Goal: Task Accomplishment & Management: Complete application form

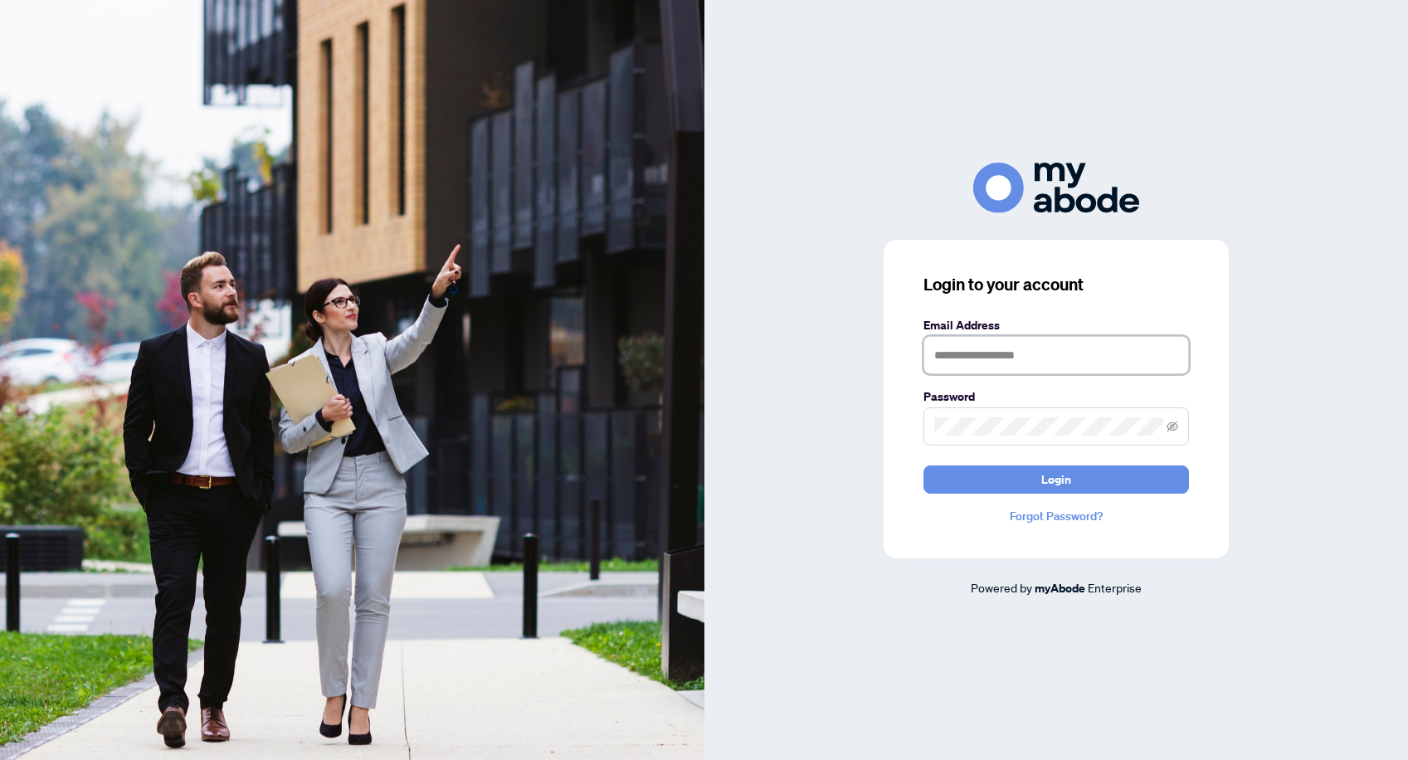
click at [976, 353] on input "text" at bounding box center [1055, 355] width 265 height 38
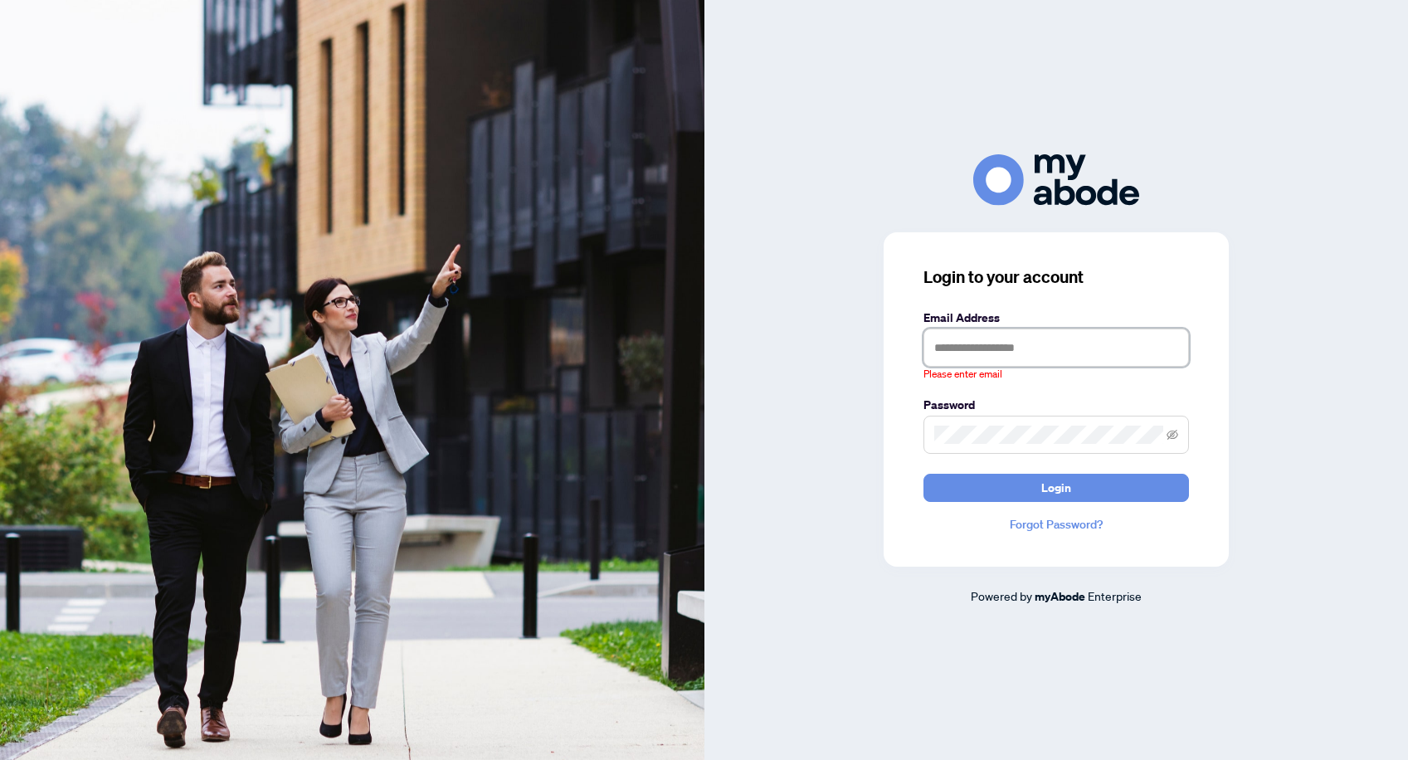
type input "**********"
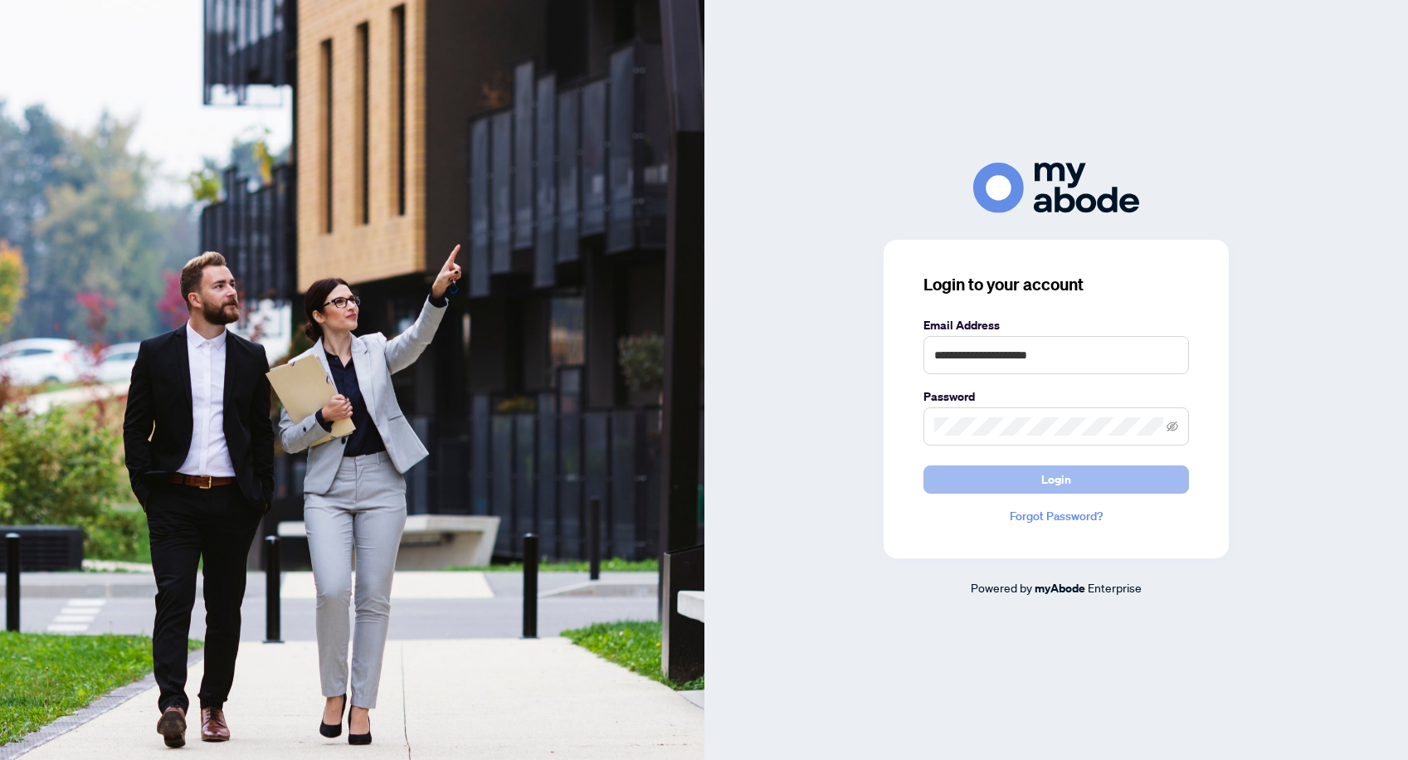
click at [986, 480] on button "Login" at bounding box center [1055, 479] width 265 height 28
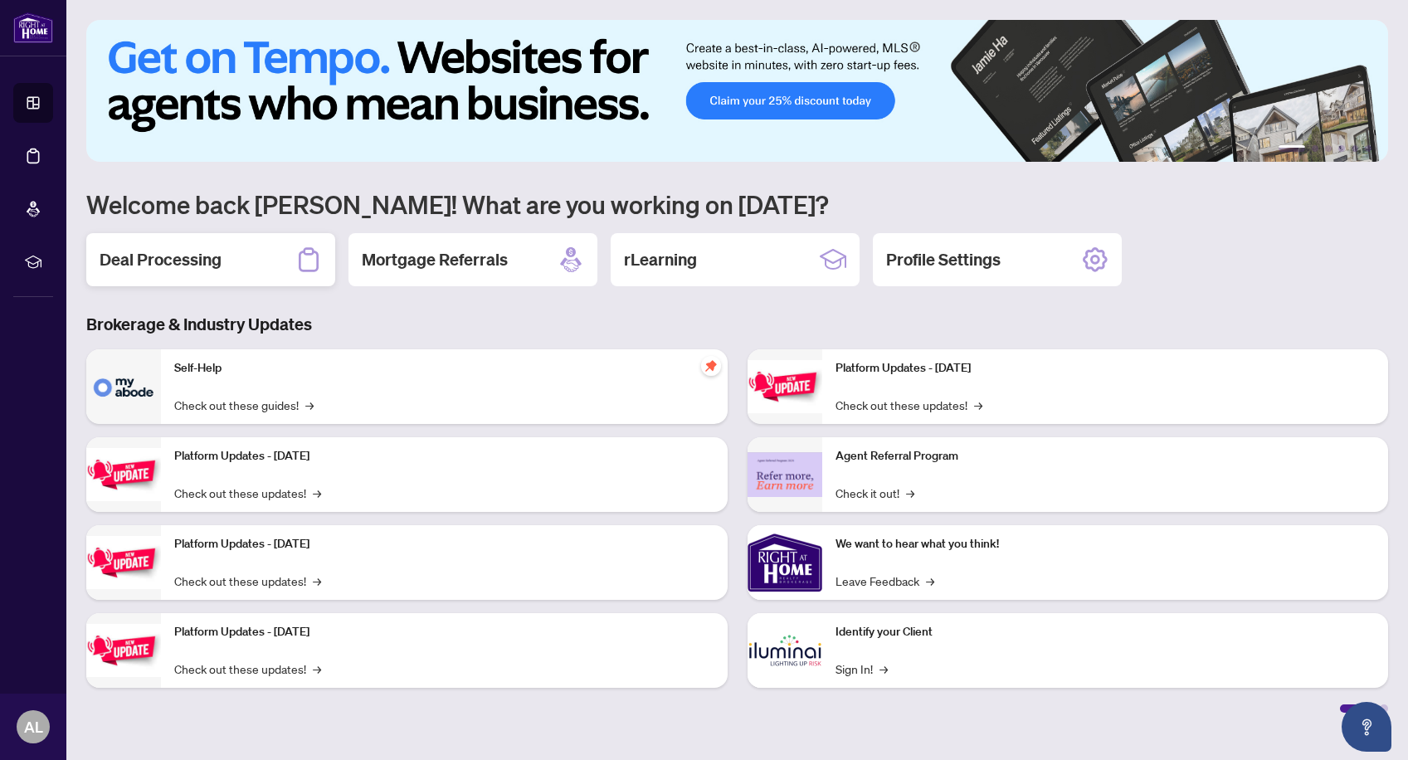
click at [175, 262] on h2 "Deal Processing" at bounding box center [161, 259] width 122 height 23
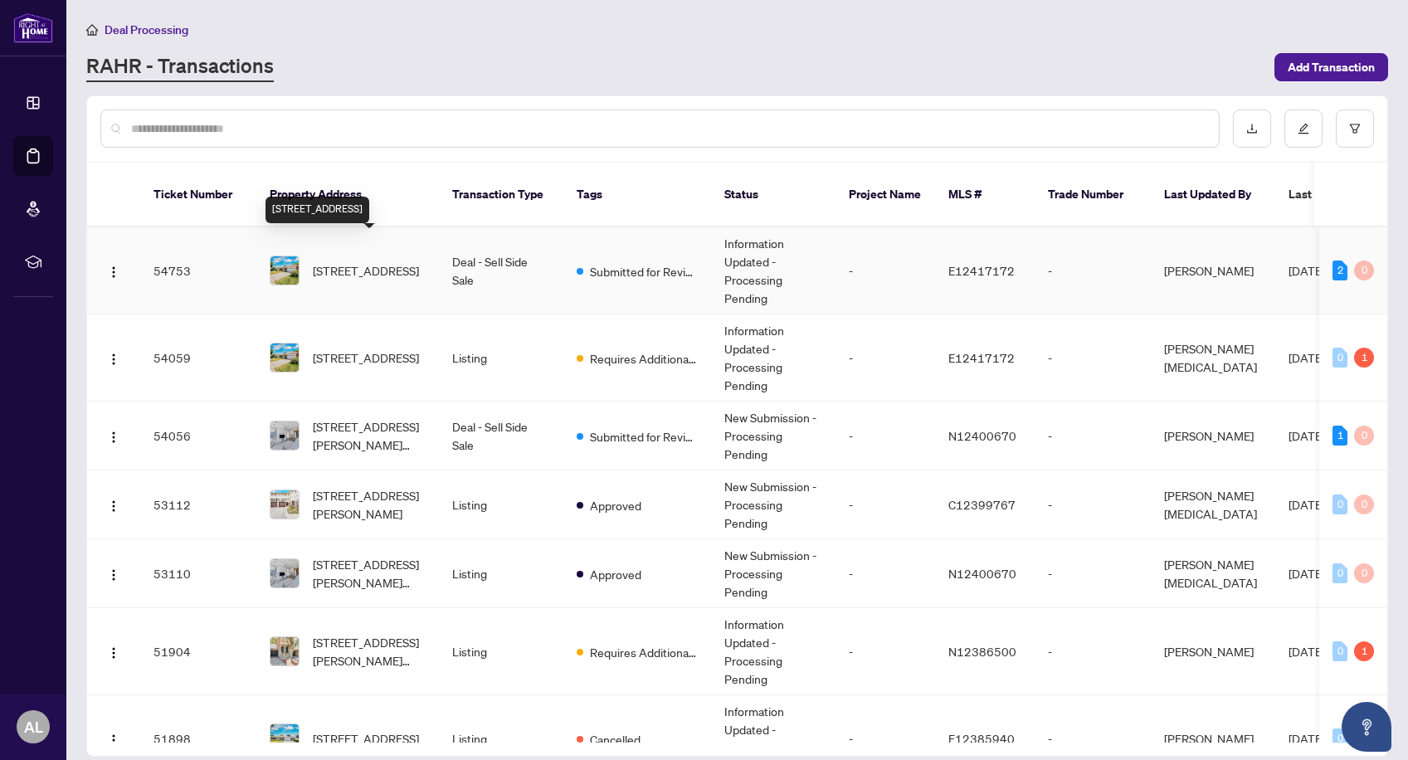
click at [357, 261] on span "[STREET_ADDRESS]" at bounding box center [366, 270] width 106 height 18
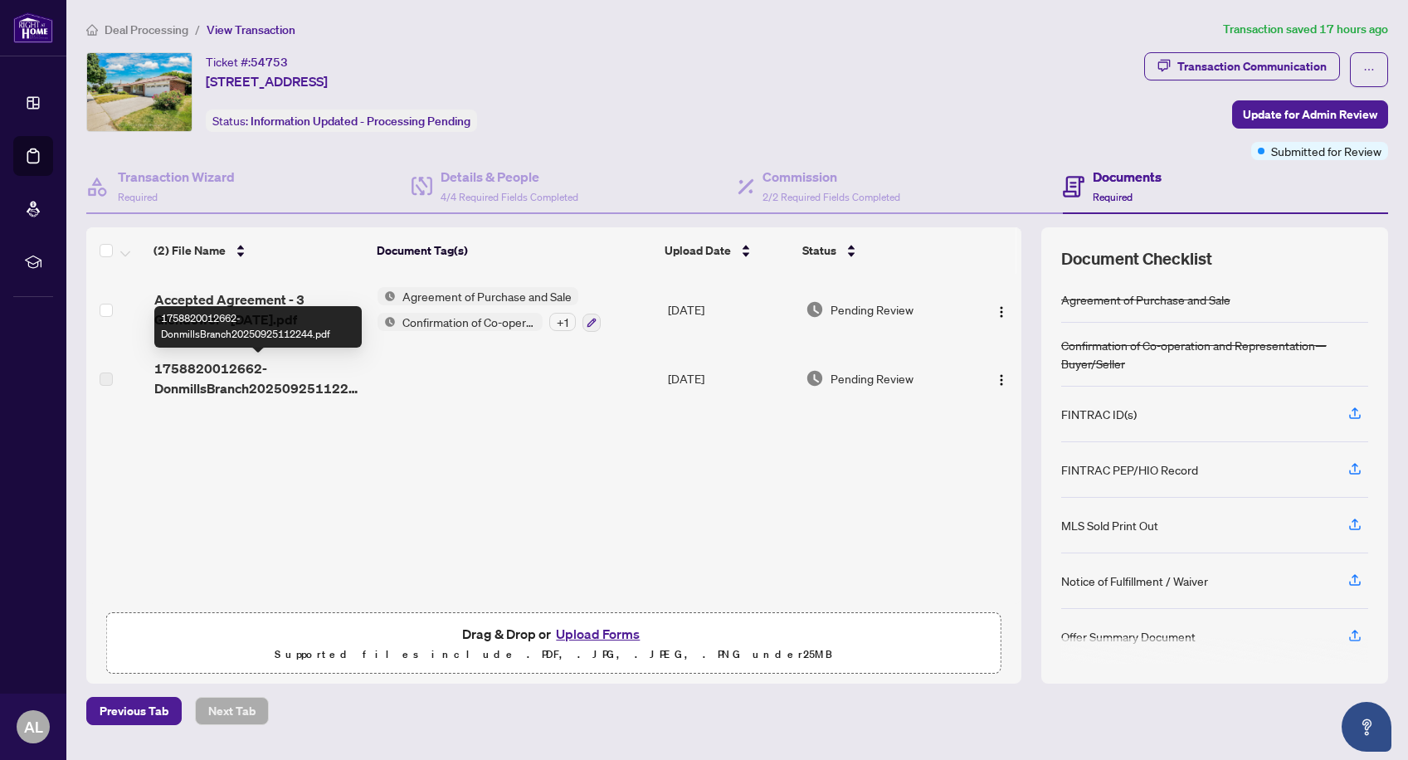
click at [213, 387] on span "1758820012662-DonmillsBranch20250925112244.pdf" at bounding box center [259, 378] width 211 height 40
click at [212, 373] on span "1758820012662-DonmillsBranch20250925112244.pdf" at bounding box center [259, 378] width 211 height 40
click at [230, 389] on span "1758820012662-DonmillsBranch20250925112244.pdf" at bounding box center [259, 378] width 211 height 40
click at [230, 390] on span "1758820012662-DonmillsBranch20250925112244.pdf" at bounding box center [259, 378] width 211 height 40
drag, startPoint x: 230, startPoint y: 390, endPoint x: 207, endPoint y: 370, distance: 30.6
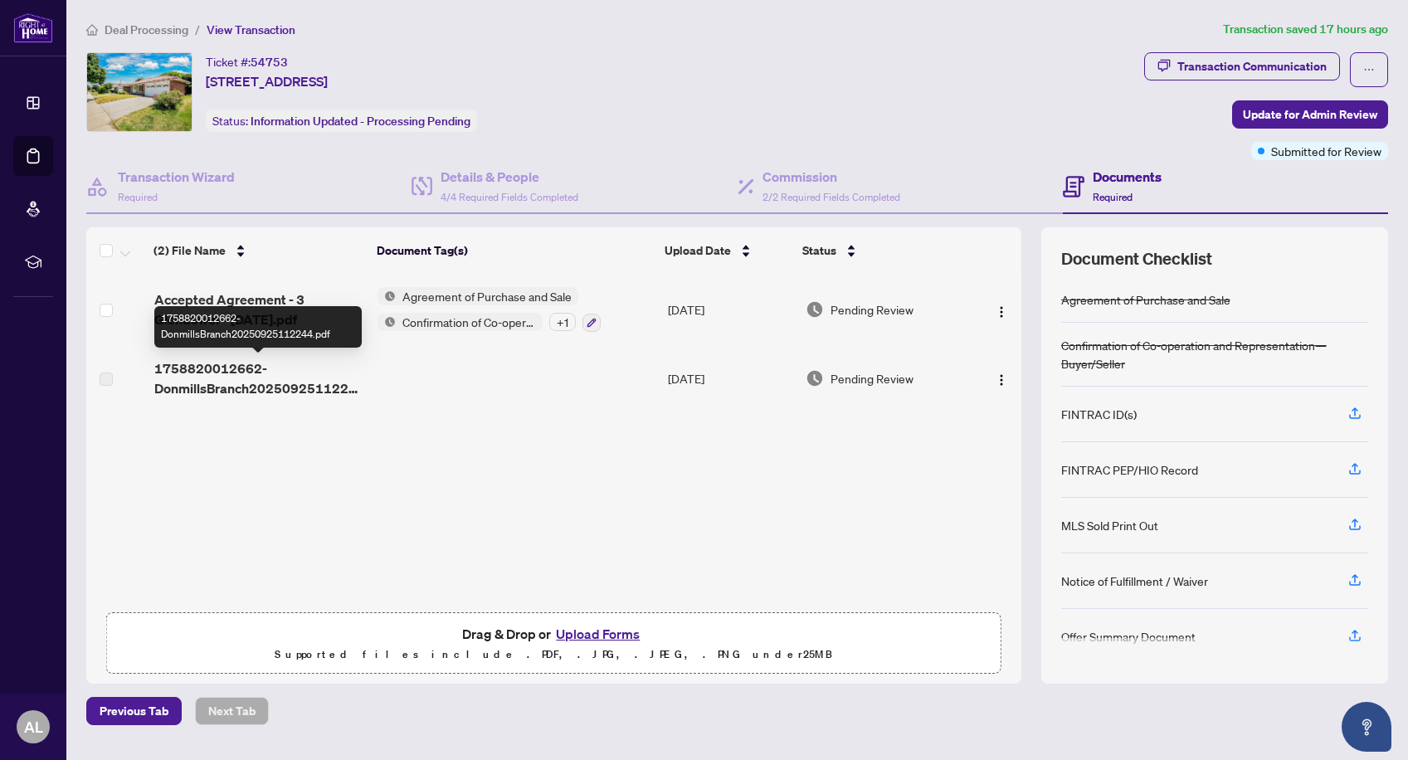
click at [207, 370] on span "1758820012662-DonmillsBranch20250925112244.pdf" at bounding box center [259, 378] width 211 height 40
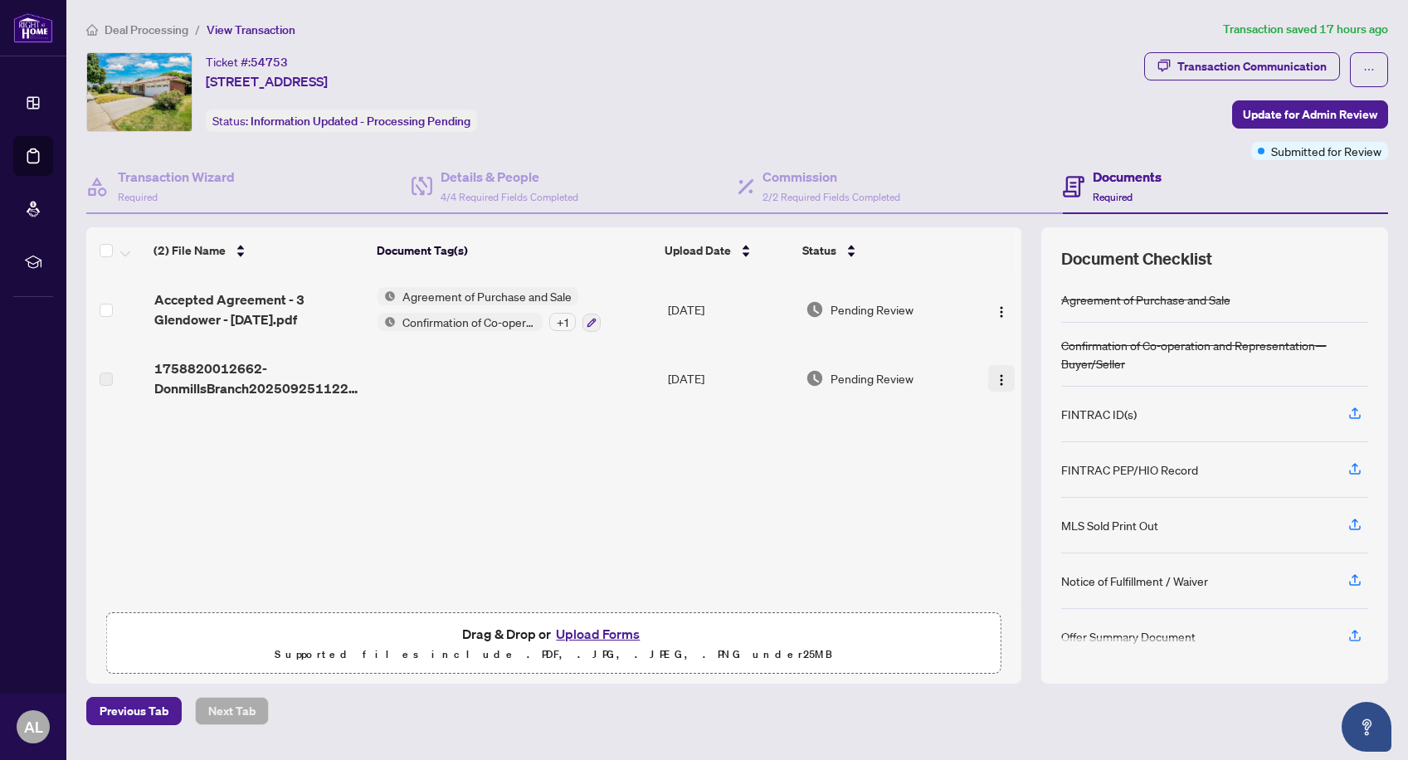
click at [988, 377] on button "button" at bounding box center [1001, 378] width 27 height 27
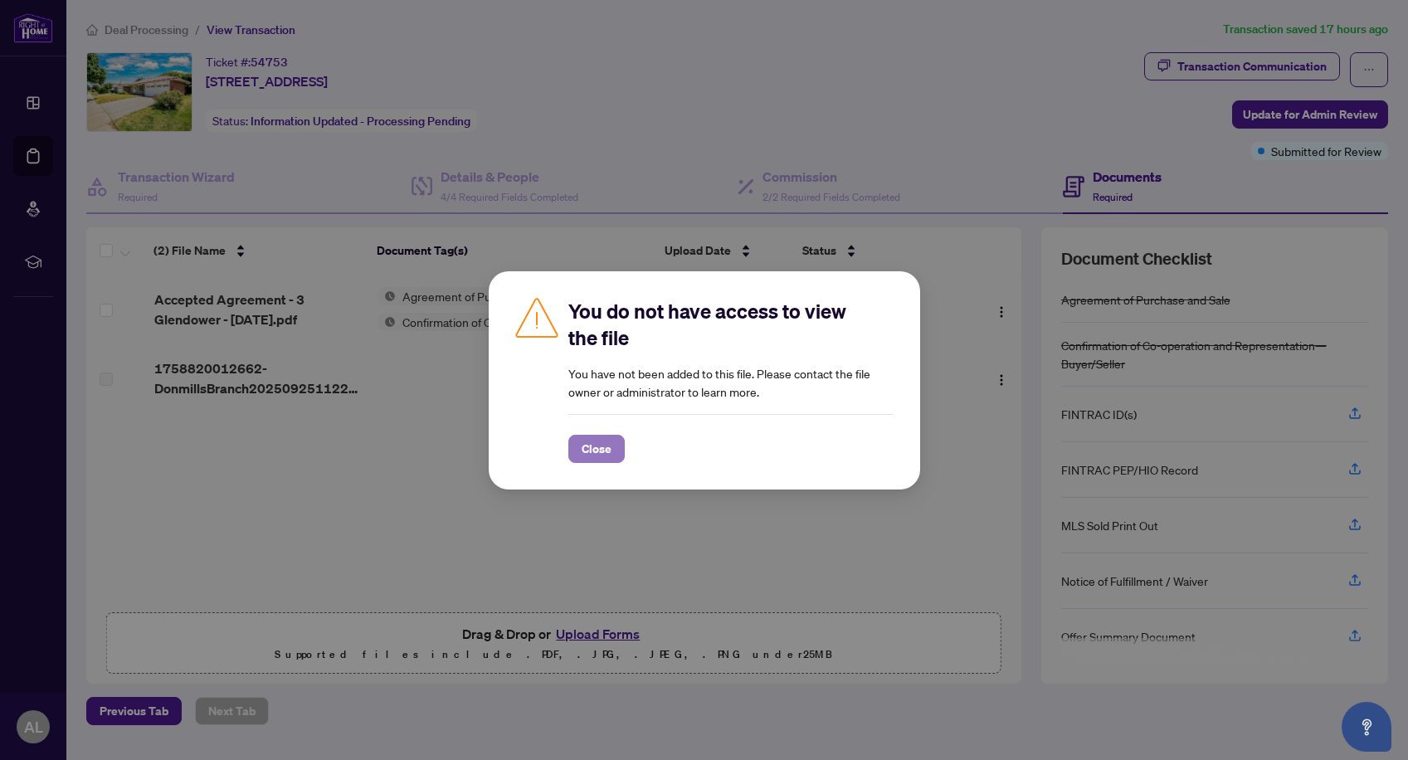
click at [587, 453] on span "Close" at bounding box center [597, 449] width 30 height 27
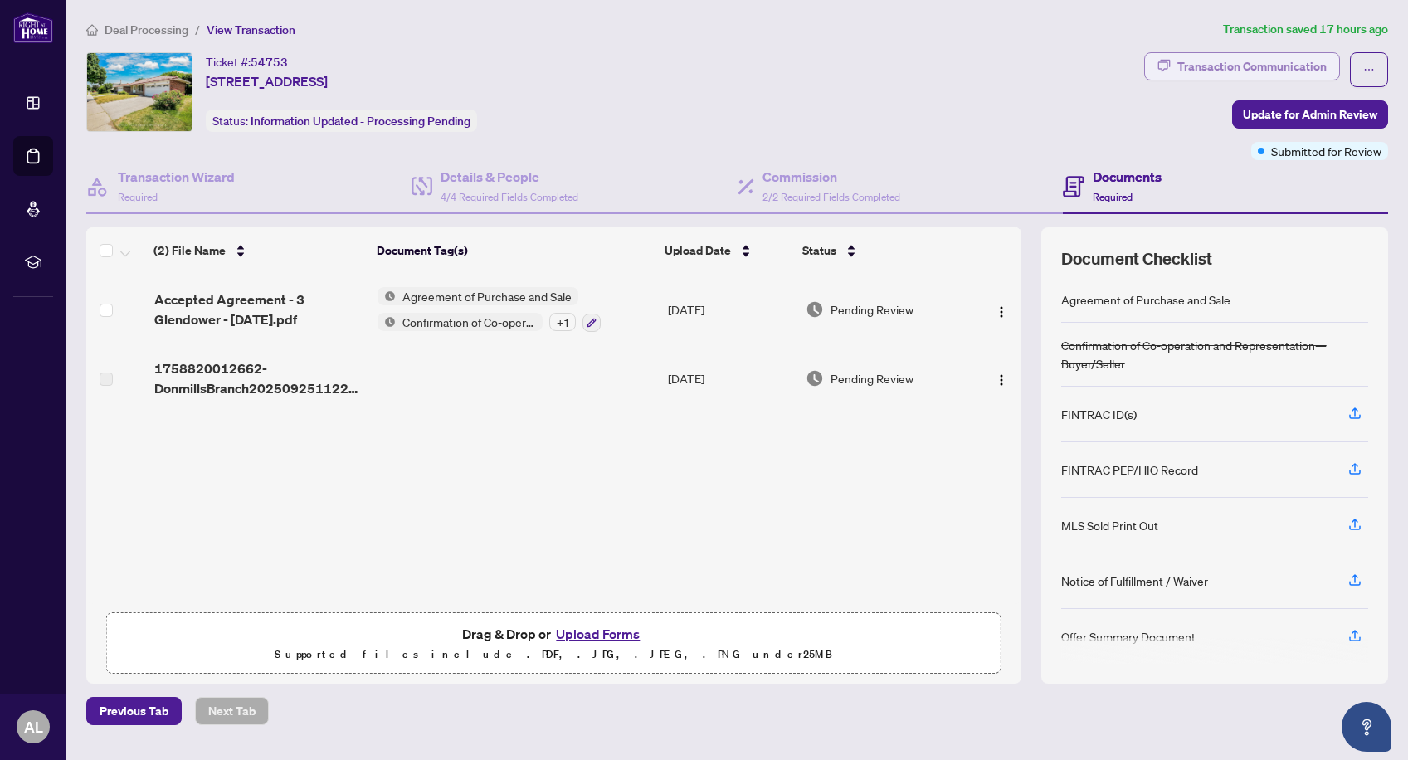
click at [1233, 64] on div "Transaction Communication" at bounding box center [1251, 66] width 149 height 27
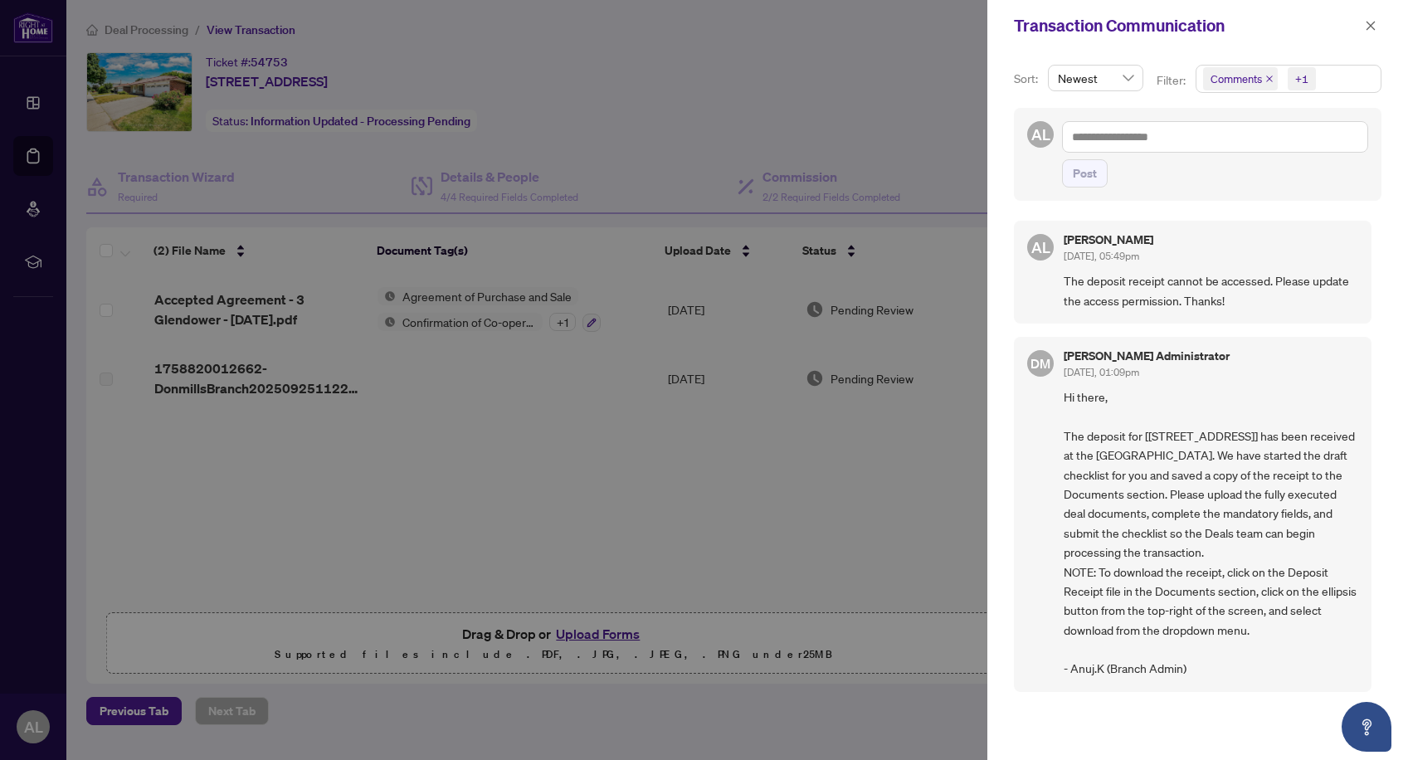
click at [849, 93] on div at bounding box center [704, 380] width 1408 height 760
click at [1371, 24] on icon "close" at bounding box center [1371, 26] width 12 height 12
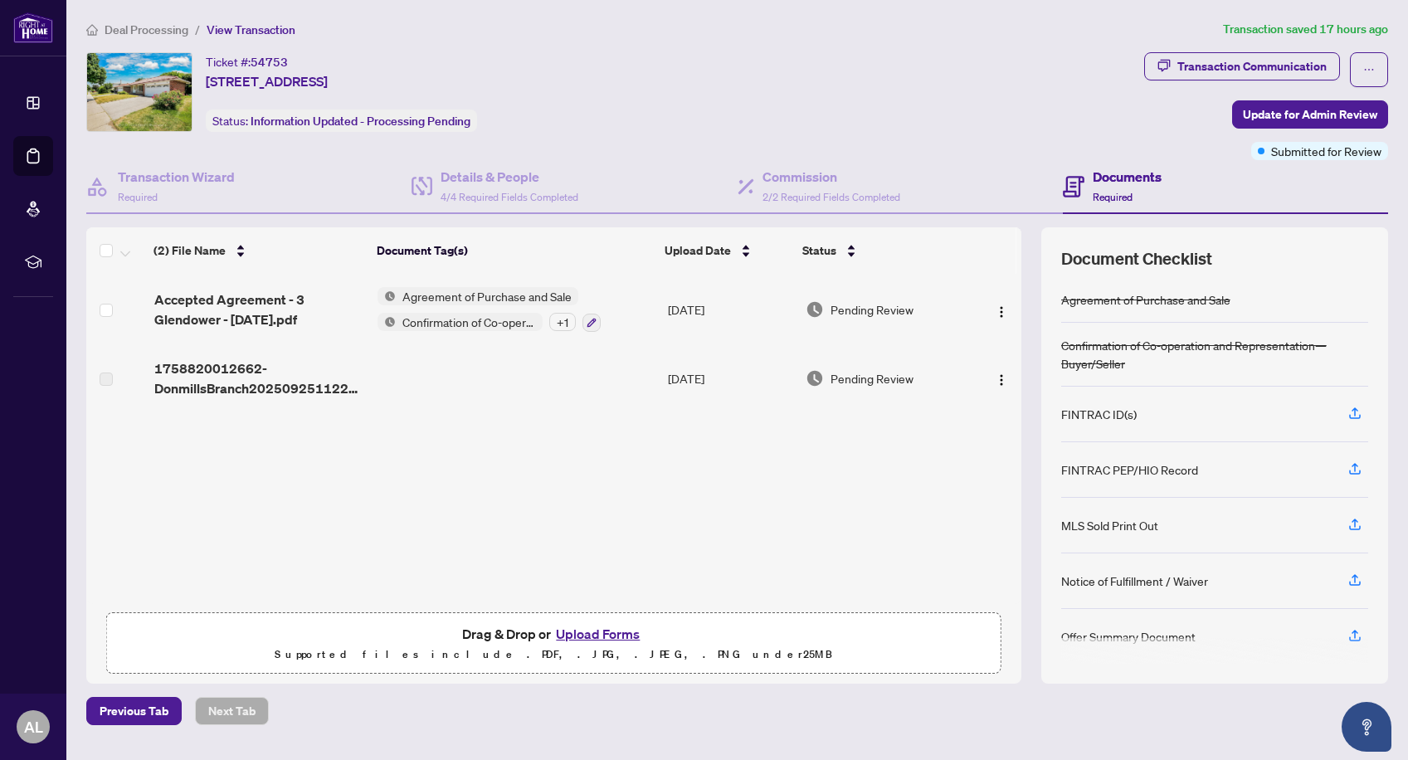
click at [158, 31] on span "Deal Processing" at bounding box center [147, 29] width 84 height 15
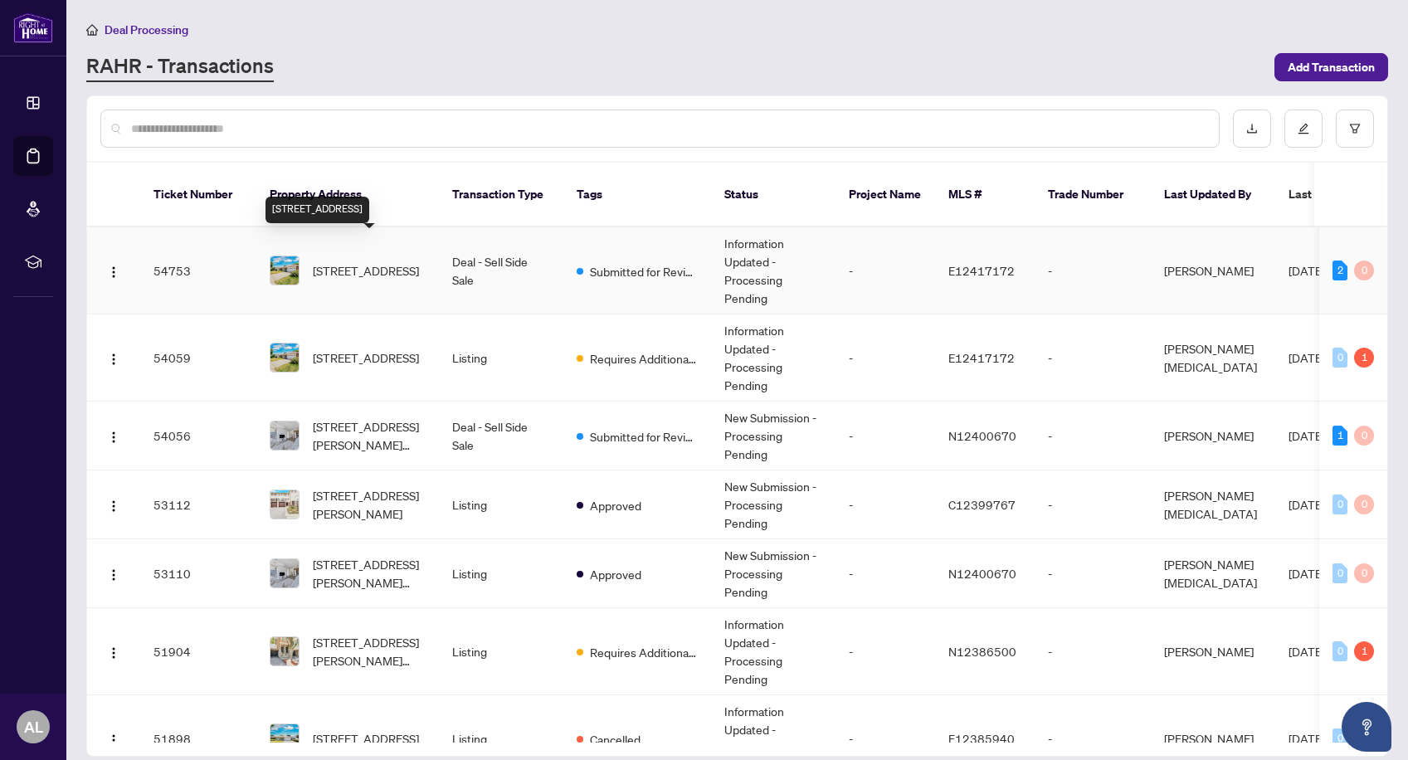
click at [410, 261] on span "[STREET_ADDRESS]" at bounding box center [366, 270] width 106 height 18
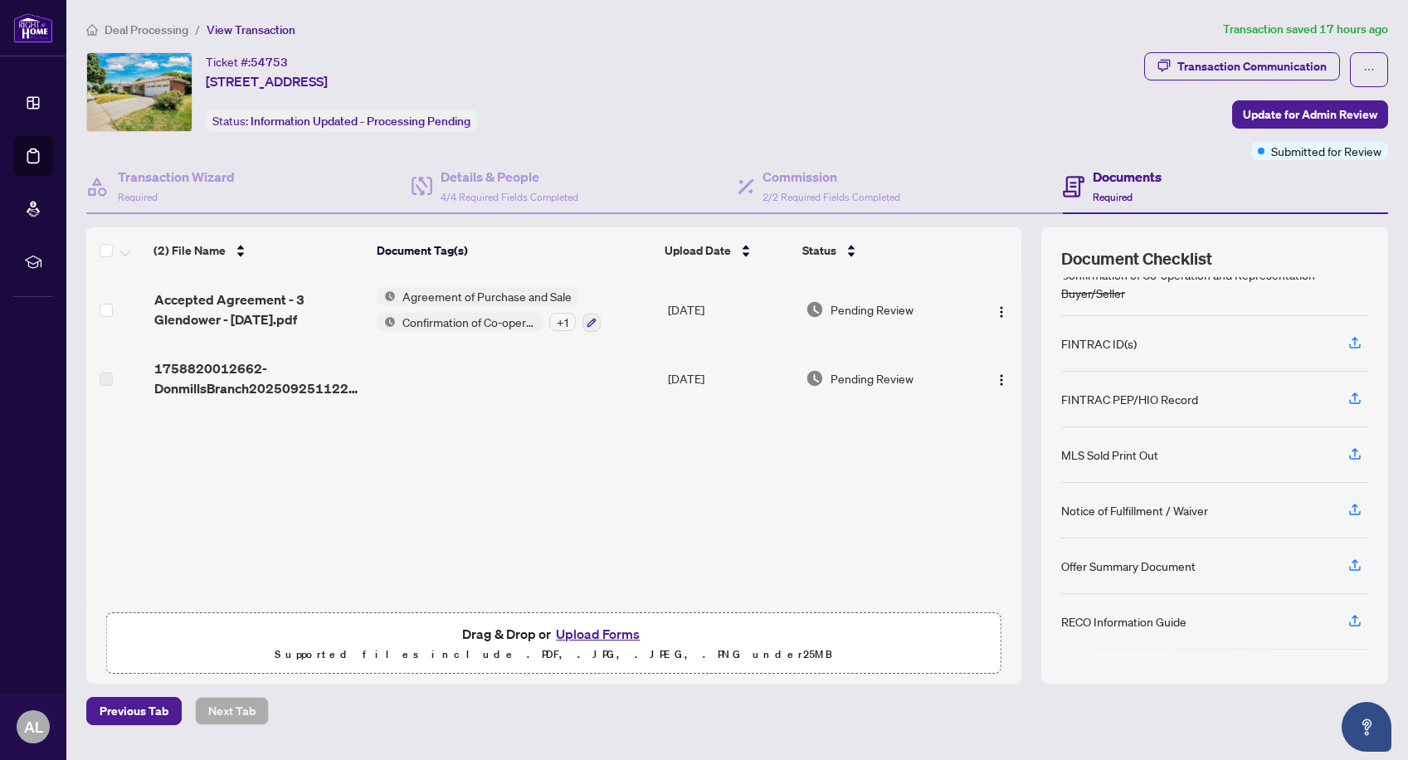
scroll to position [108, 0]
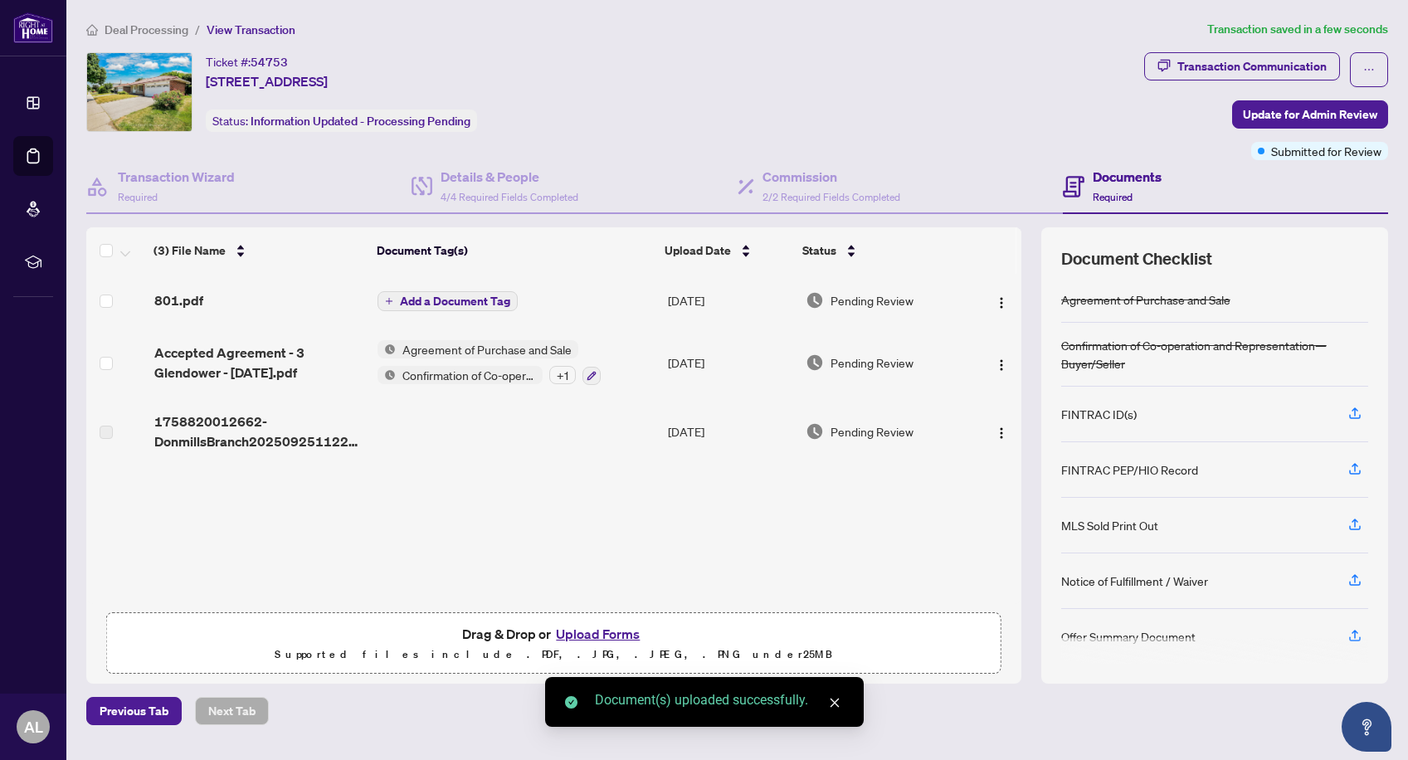
click at [474, 301] on span "Add a Document Tag" at bounding box center [455, 301] width 110 height 12
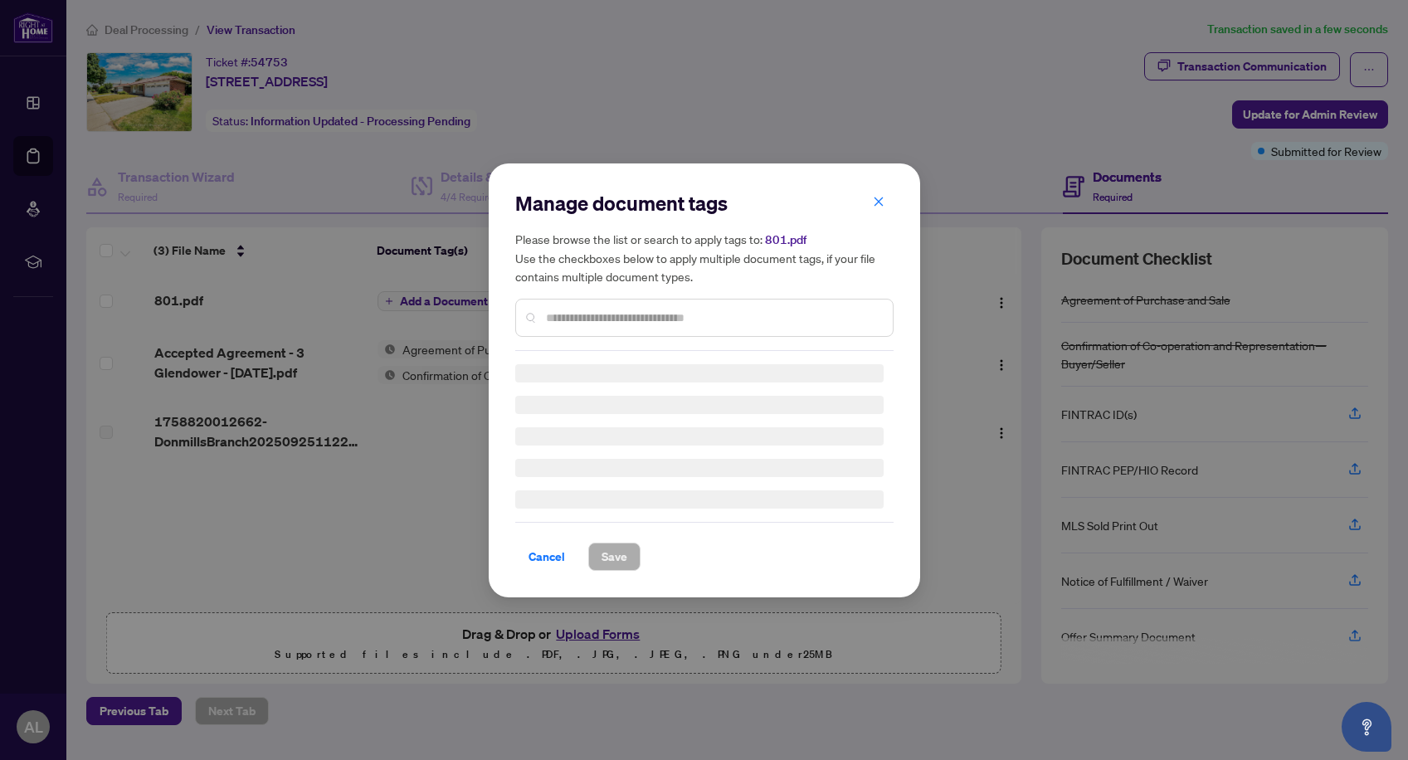
click at [560, 310] on div "Manage document tags Please browse the list or search to apply tags to: 801.pdf…" at bounding box center [704, 270] width 378 height 161
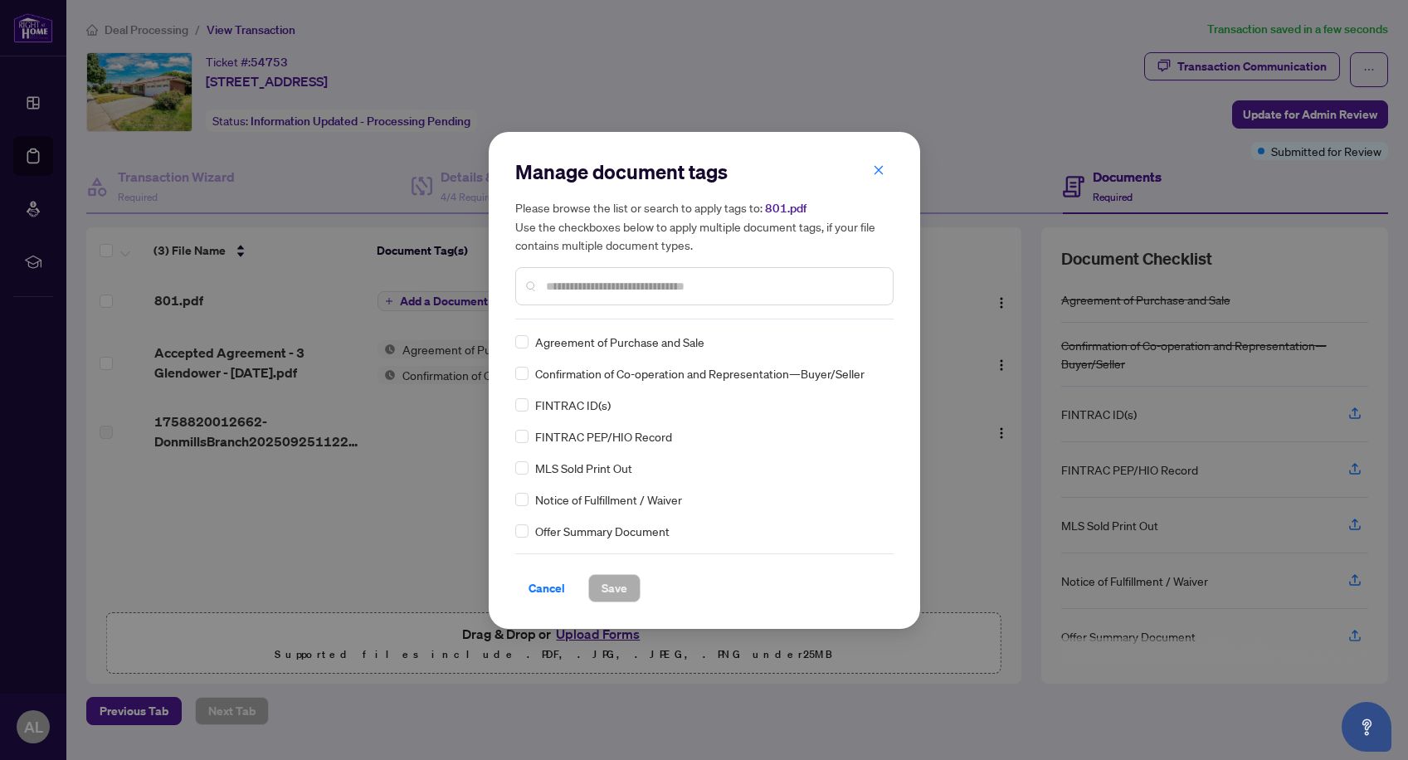
click at [560, 284] on input "text" at bounding box center [713, 286] width 334 height 18
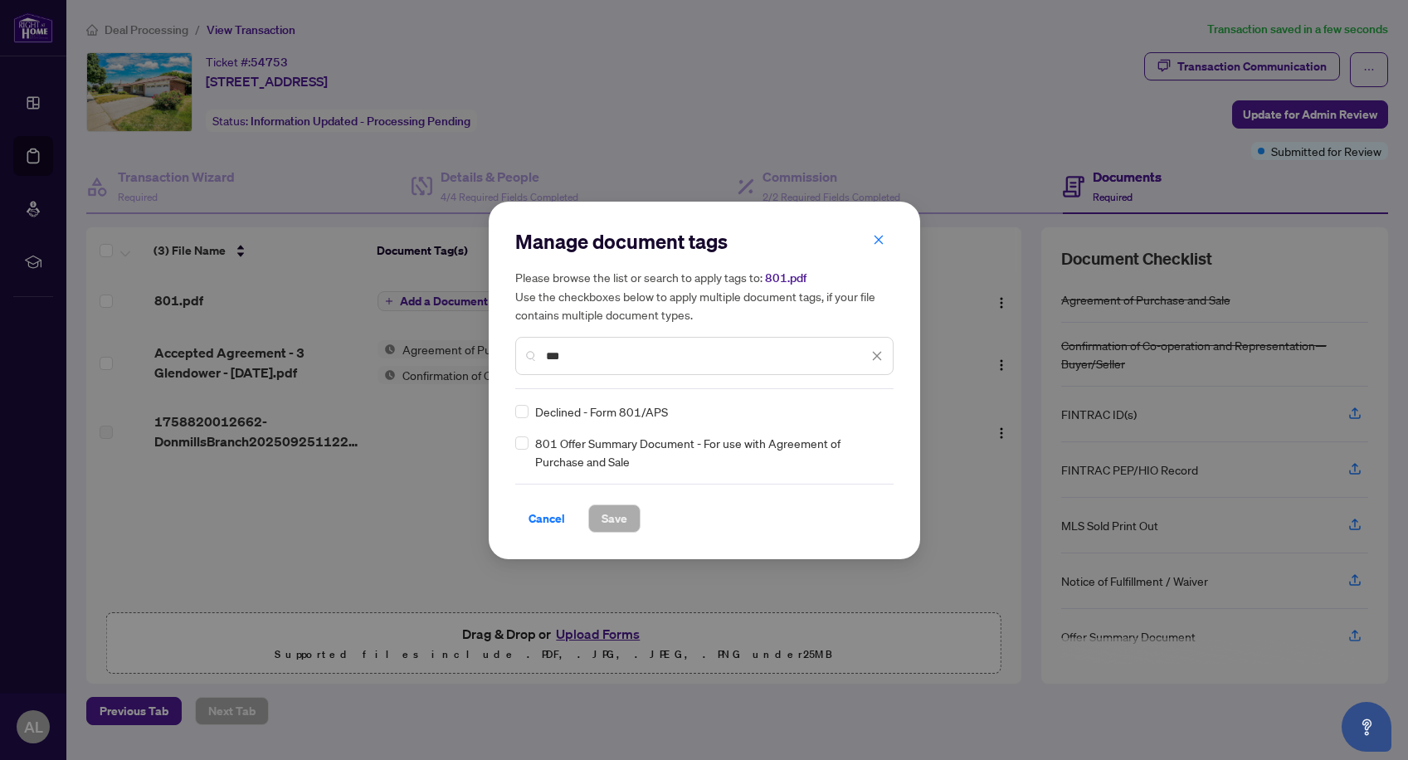
type input "***"
click at [617, 518] on span "Save" at bounding box center [615, 518] width 26 height 27
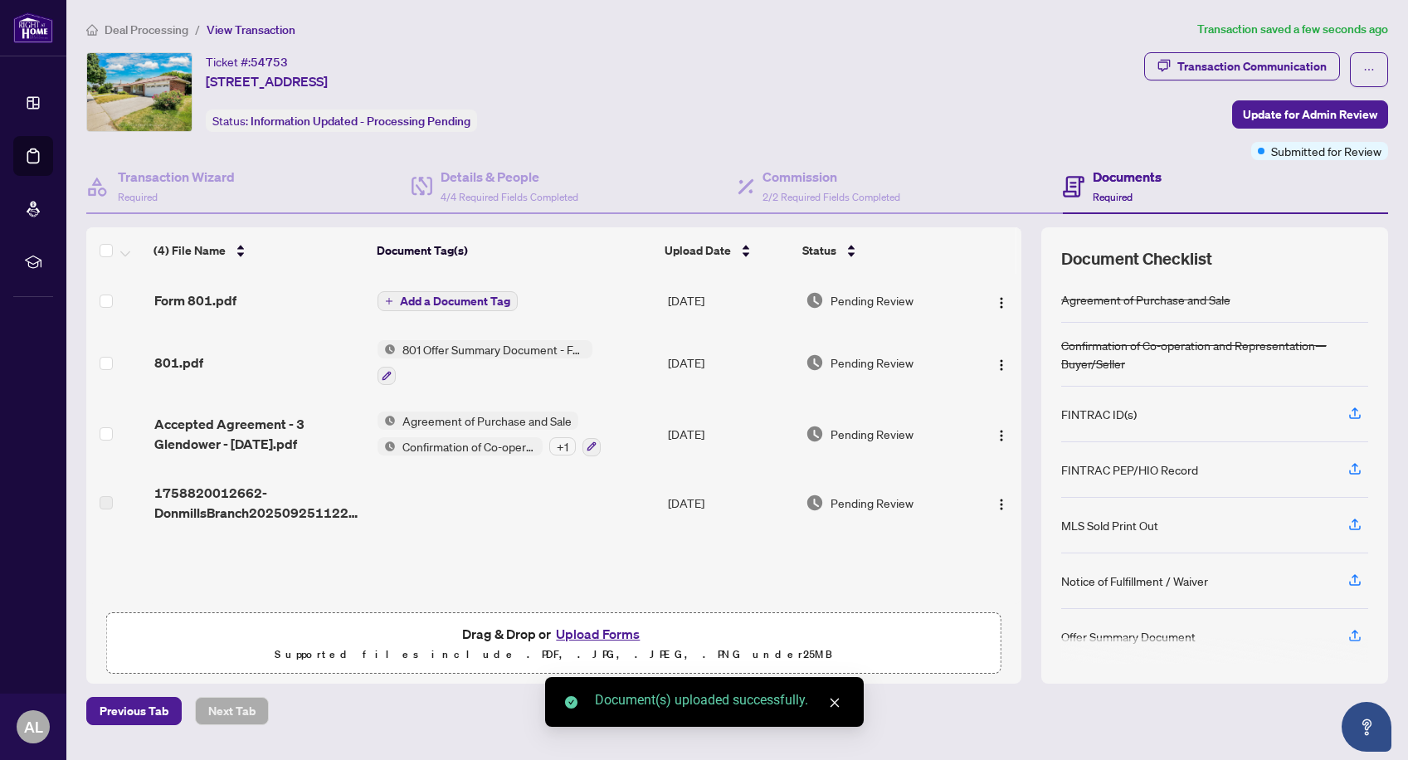
click at [470, 295] on span "Add a Document Tag" at bounding box center [455, 301] width 110 height 12
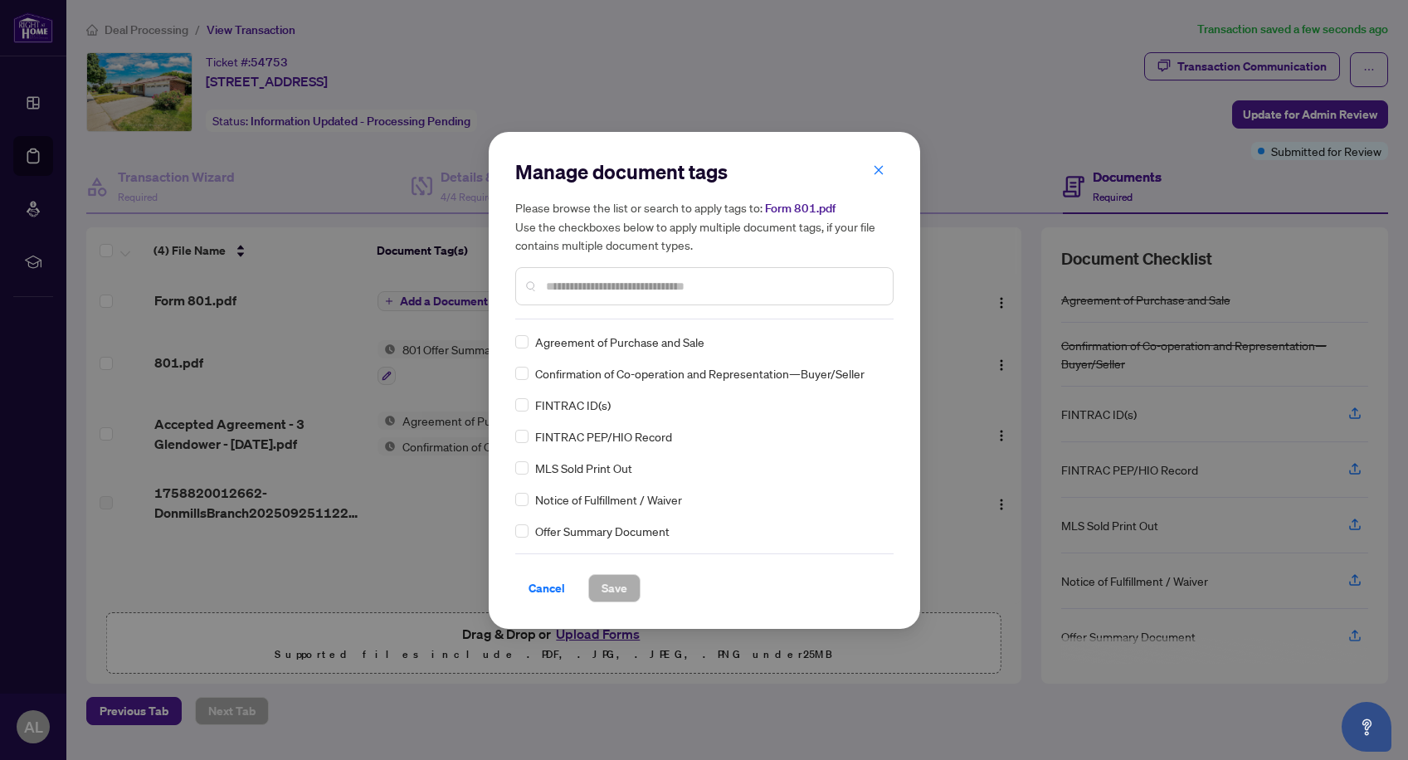
click at [626, 288] on input "text" at bounding box center [713, 286] width 334 height 18
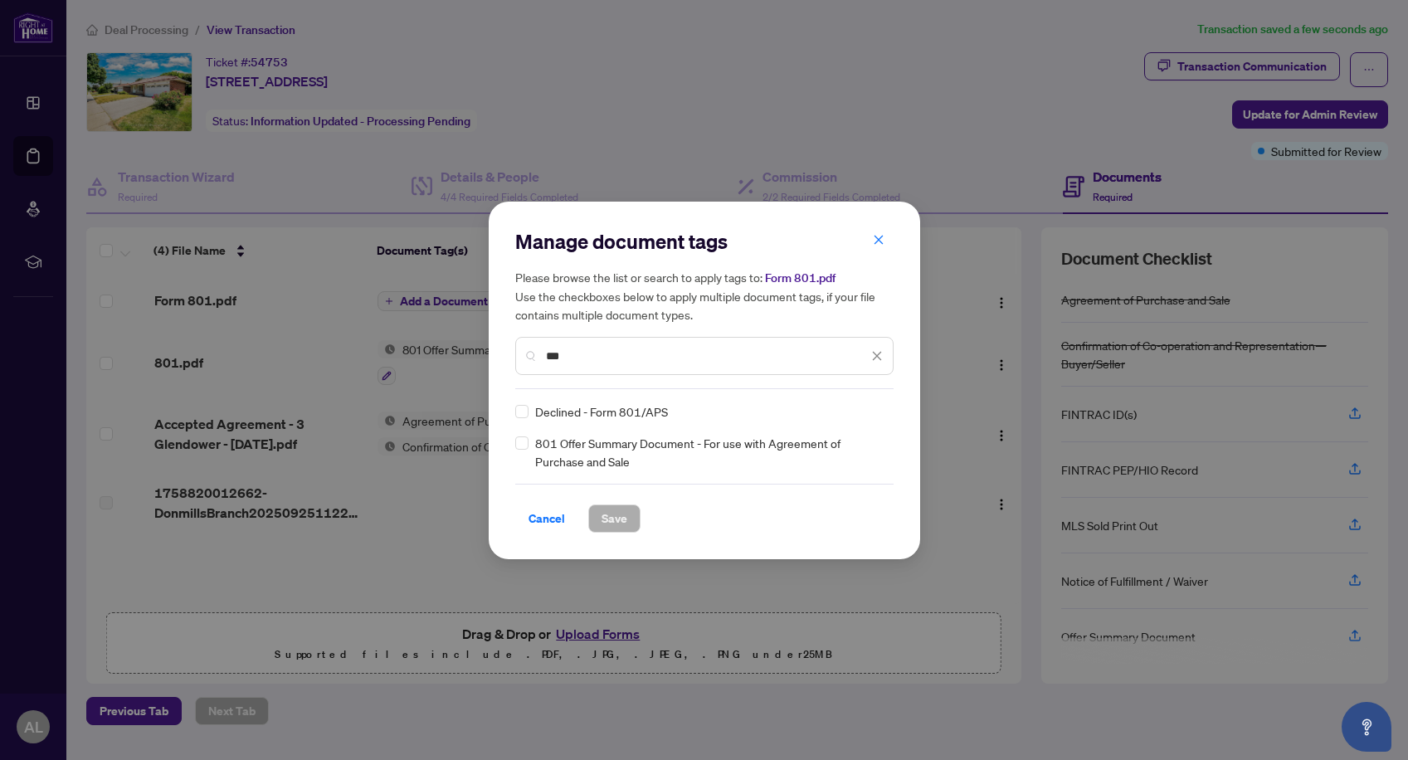
type input "***"
click at [613, 509] on span "Save" at bounding box center [615, 518] width 26 height 27
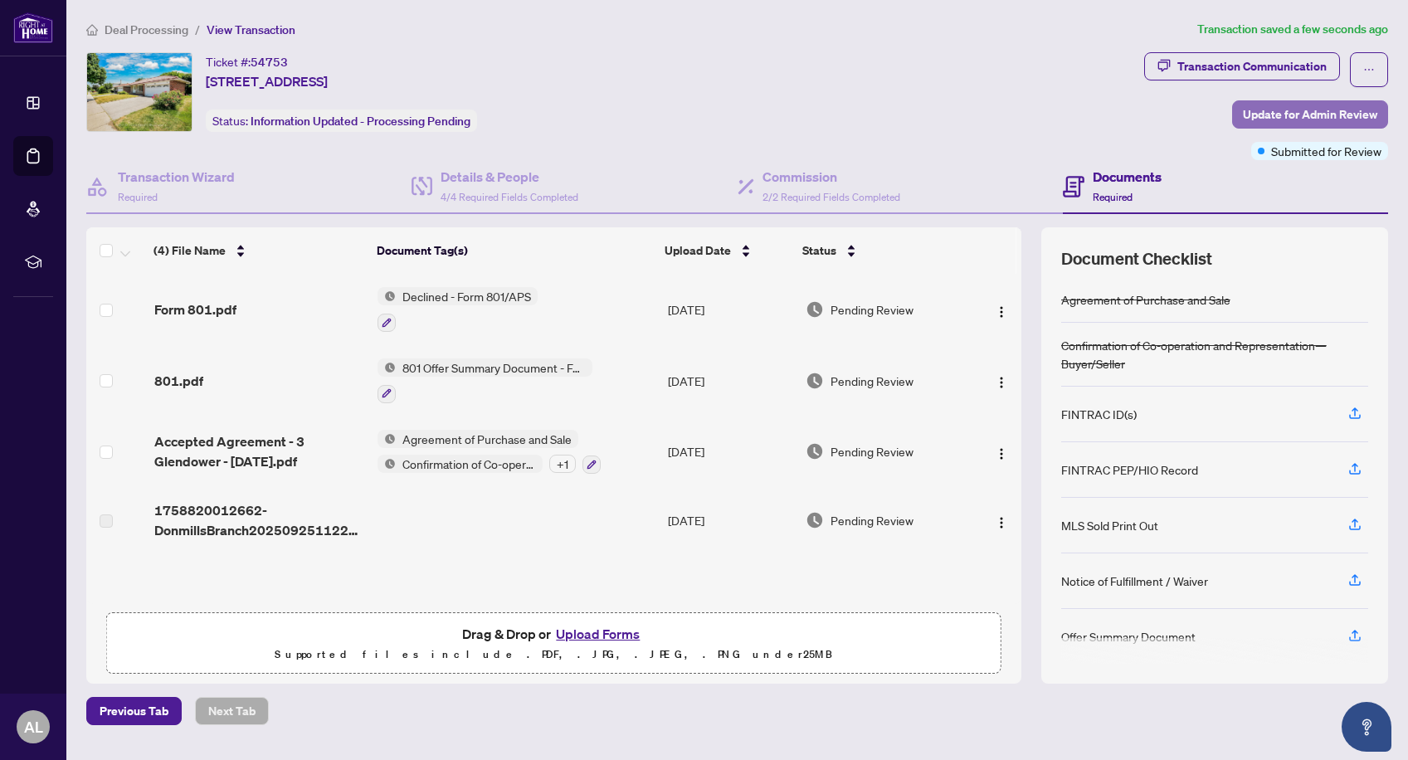
click at [1279, 111] on span "Update for Admin Review" at bounding box center [1310, 114] width 134 height 27
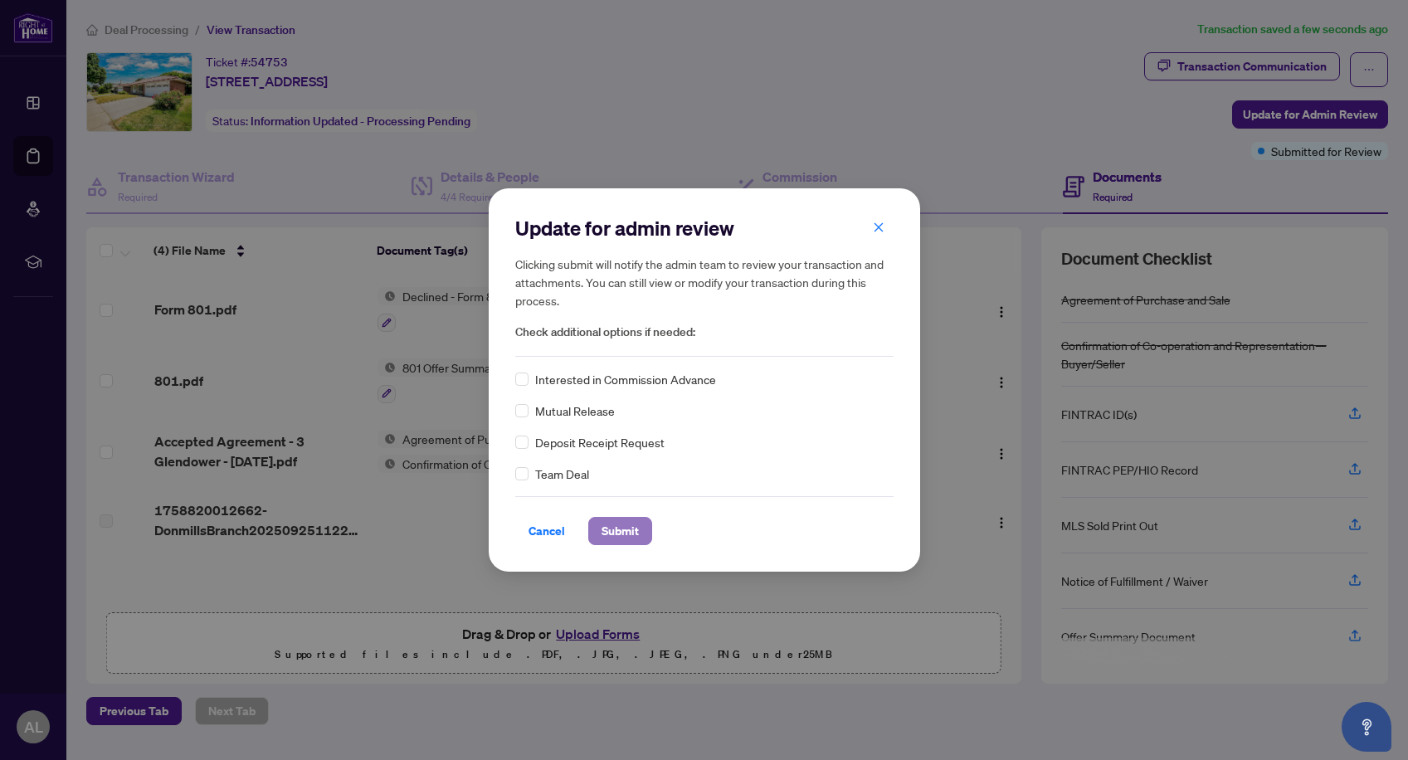
click at [617, 533] on span "Submit" at bounding box center [620, 531] width 37 height 27
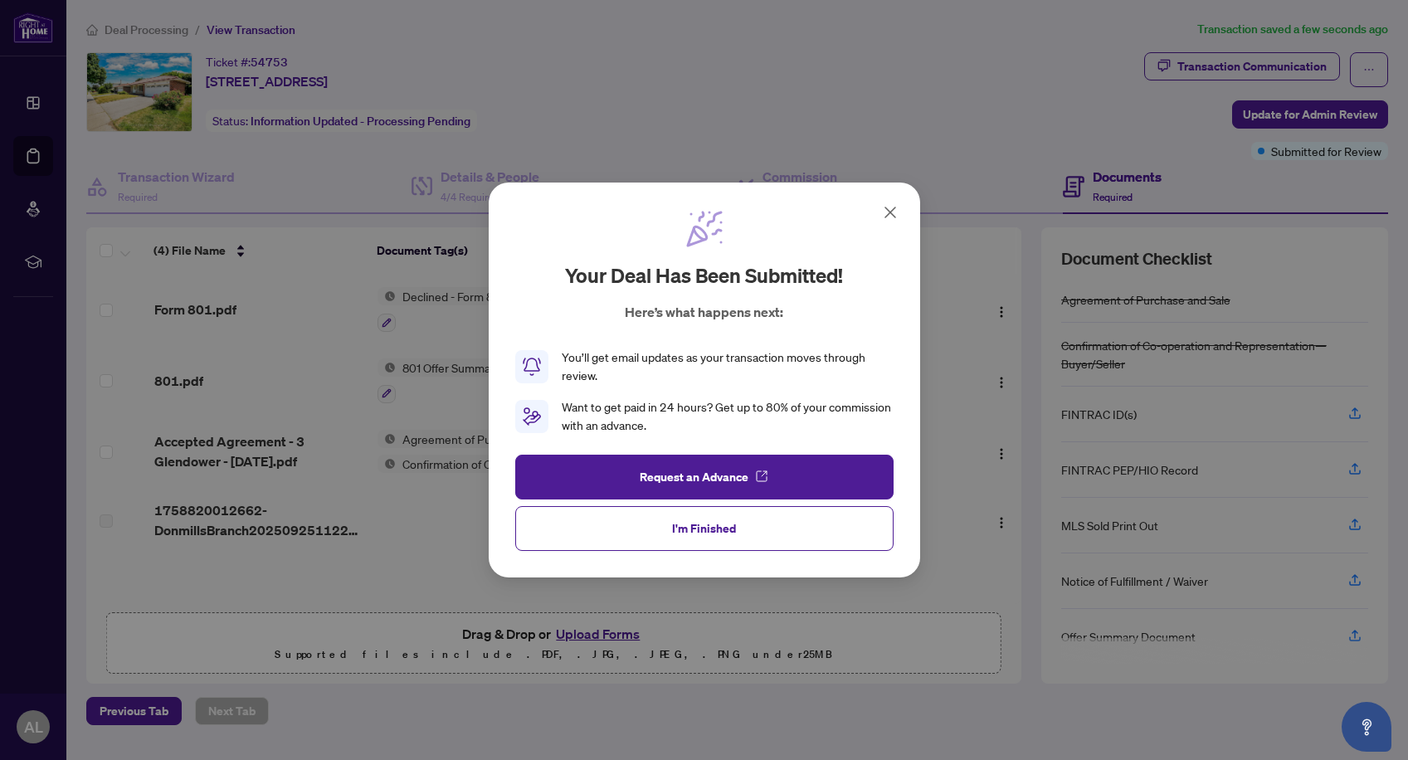
click at [617, 533] on button "I'm Finished" at bounding box center [704, 528] width 378 height 45
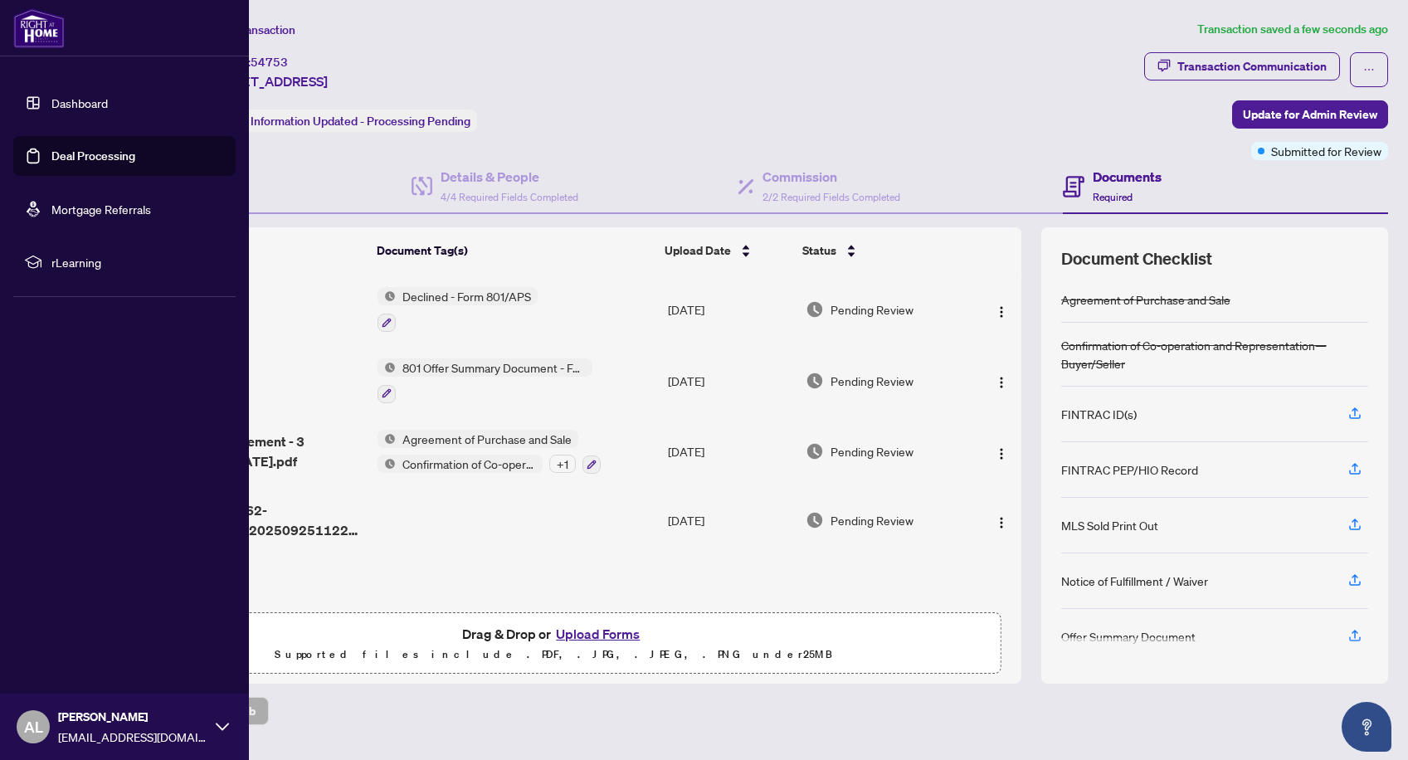
click at [217, 723] on icon at bounding box center [222, 726] width 13 height 7
click at [77, 631] on span "Logout" at bounding box center [66, 628] width 37 height 27
